Goal: Find specific page/section: Find specific page/section

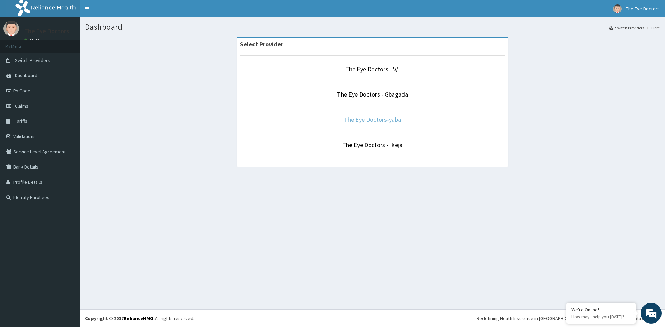
click at [358, 121] on link "The Eye Doctors-yaba" at bounding box center [372, 120] width 57 height 8
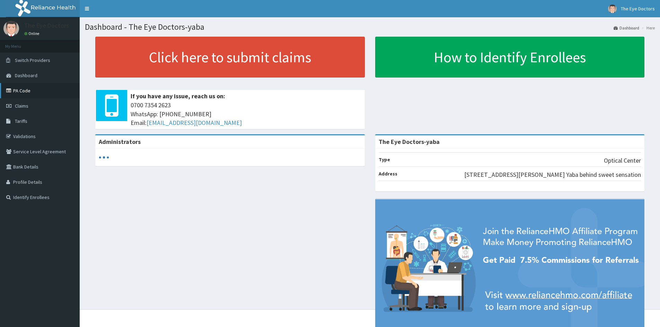
click at [18, 89] on link "PA Code" at bounding box center [40, 90] width 80 height 15
